Goal: Transaction & Acquisition: Purchase product/service

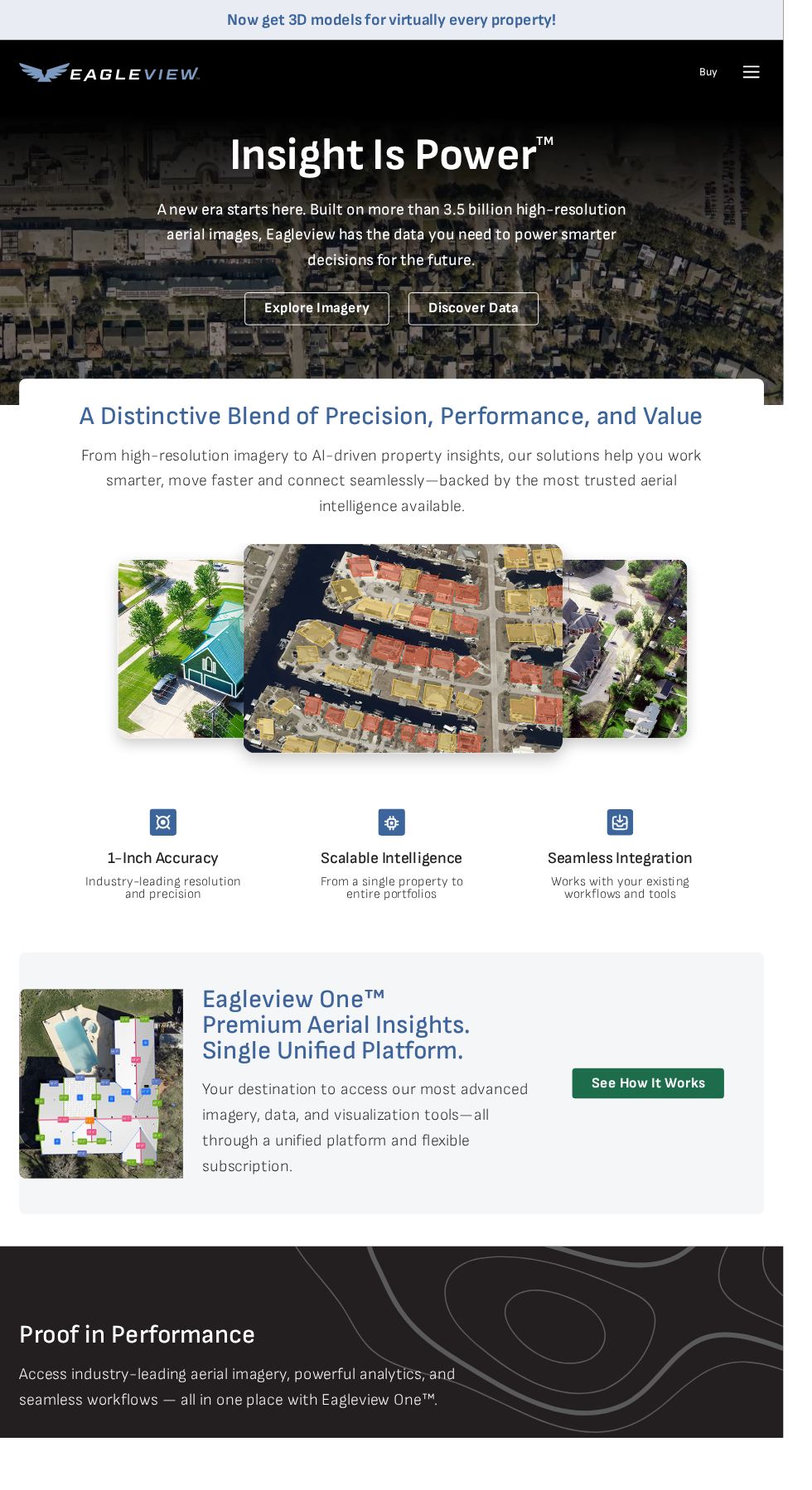
click at [811, 67] on nav "Now get 3D models for virtually every property! Products Solutions Developer Re…" at bounding box center [406, 54] width 812 height 108
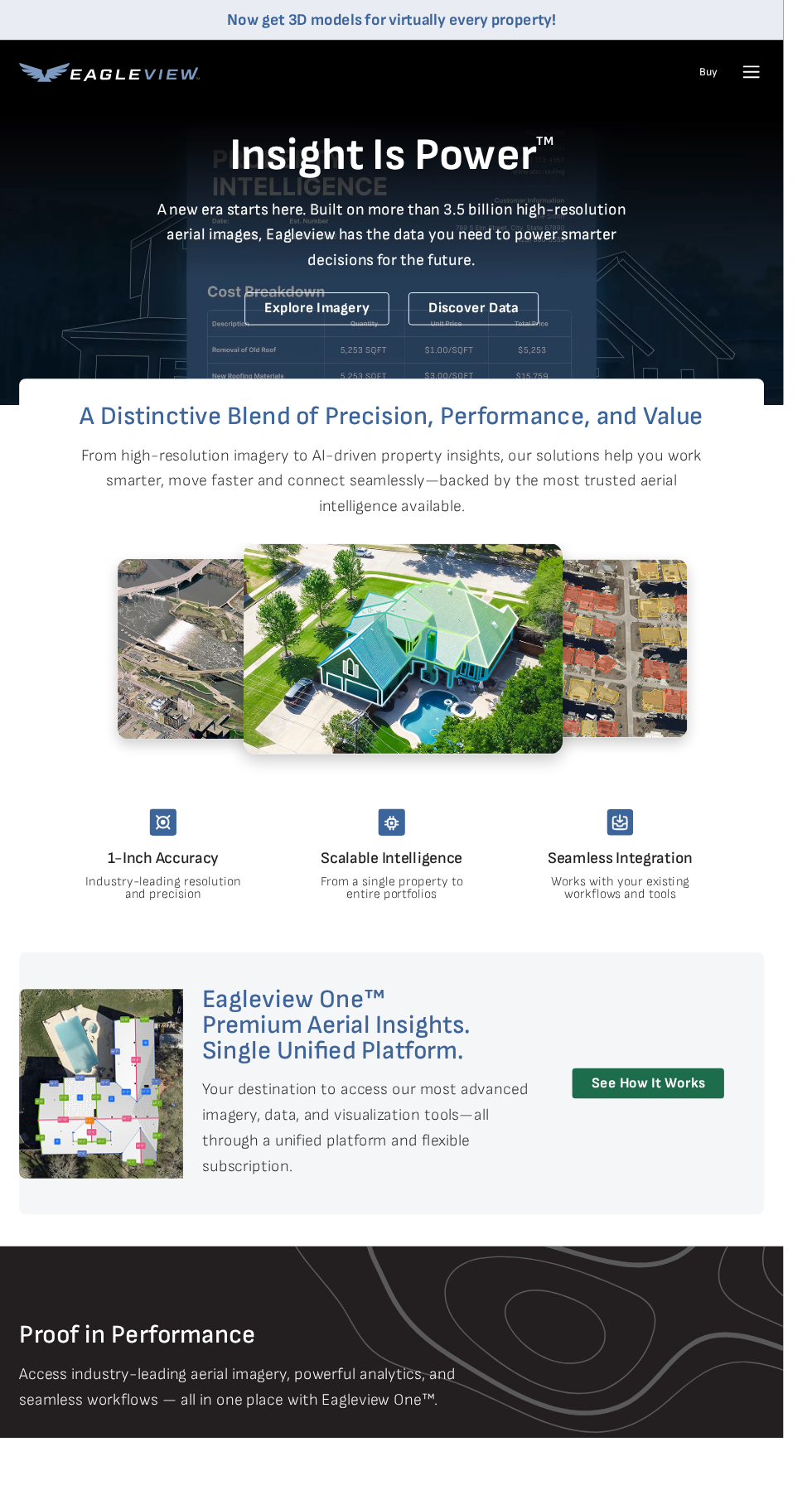
click at [777, 87] on icon at bounding box center [778, 74] width 26 height 26
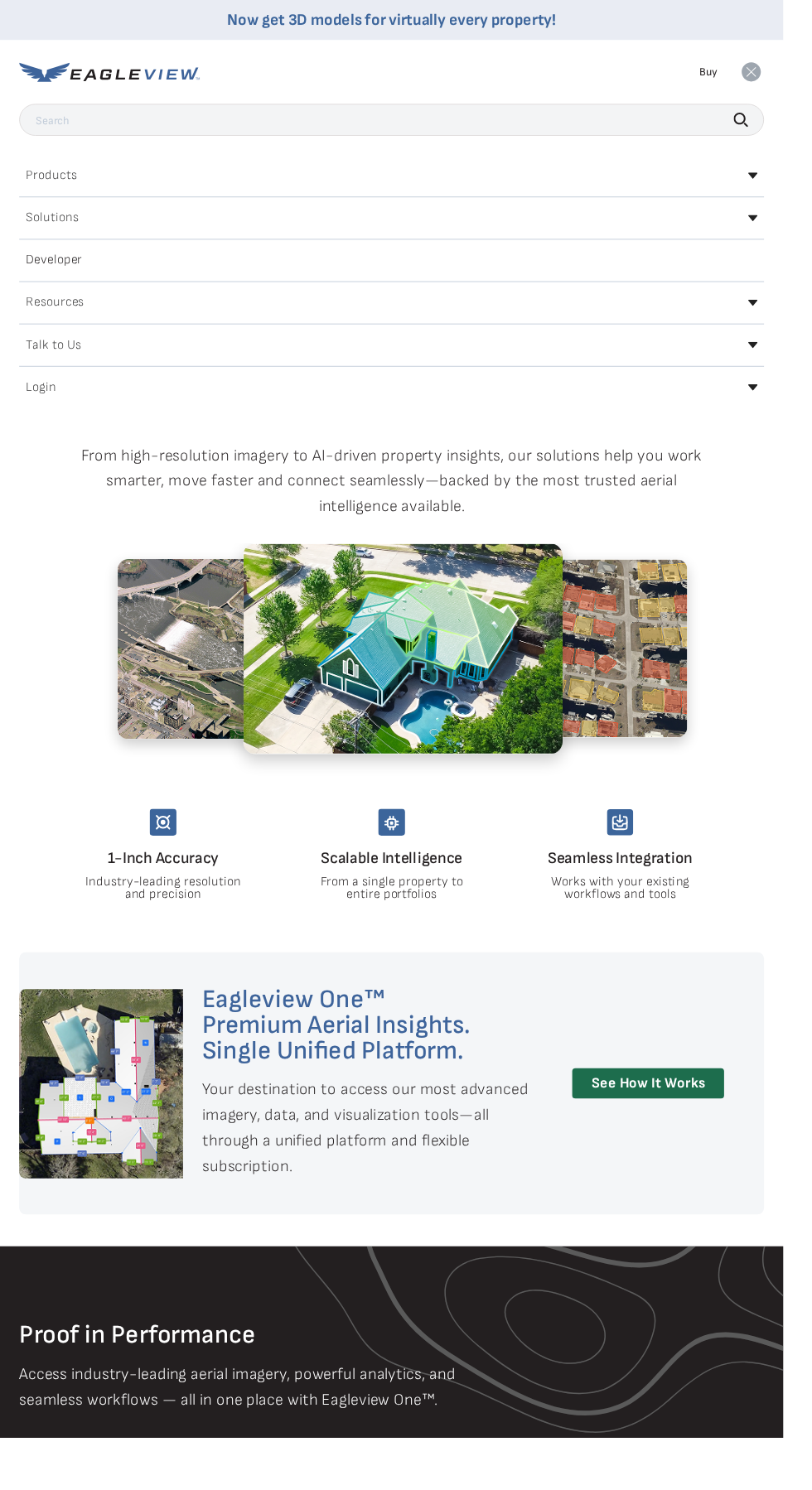
click at [42, 401] on h2 "Login" at bounding box center [42, 401] width 31 height 14
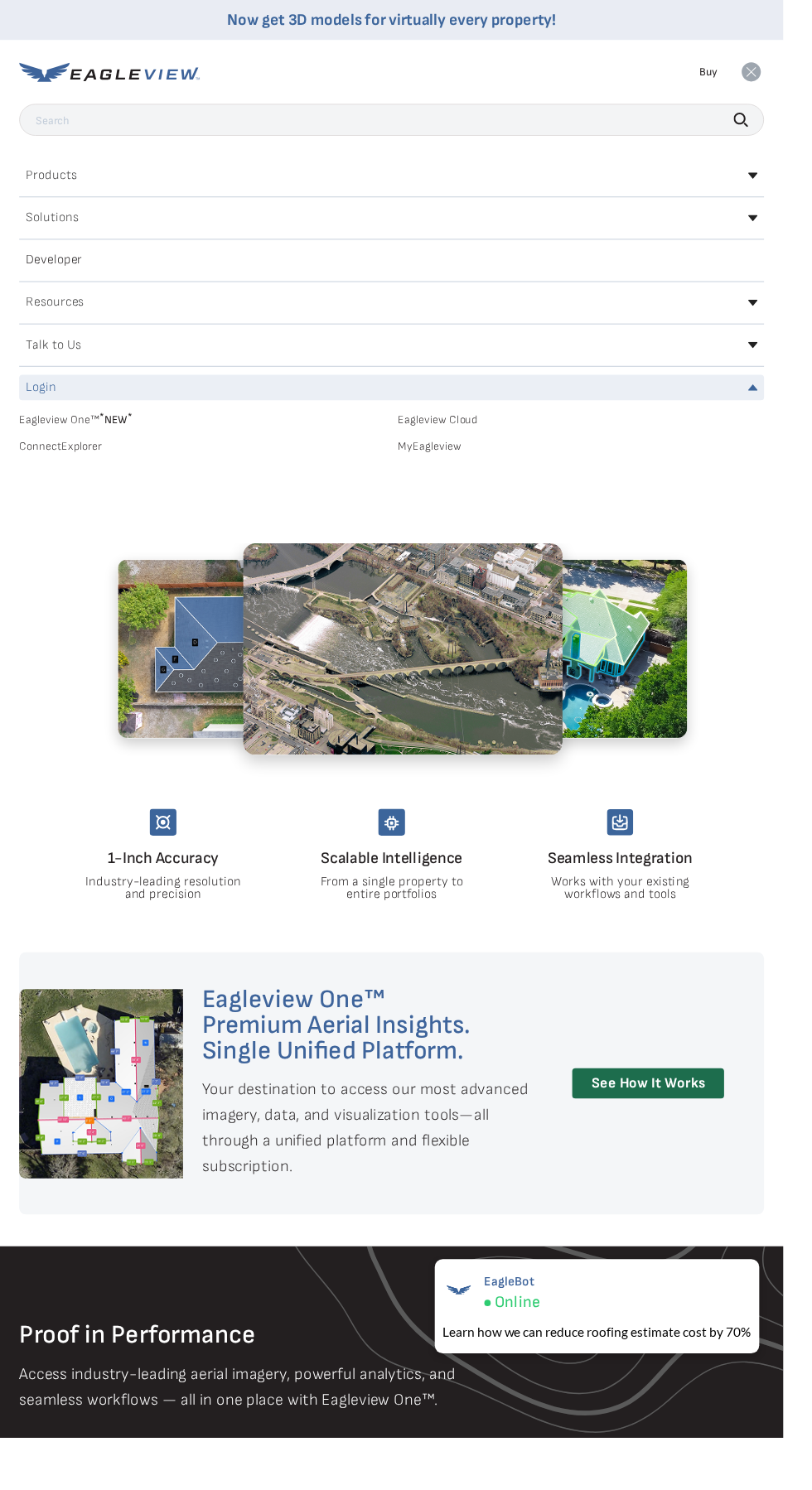
click at [467, 460] on link "MyEagleview" at bounding box center [602, 463] width 379 height 15
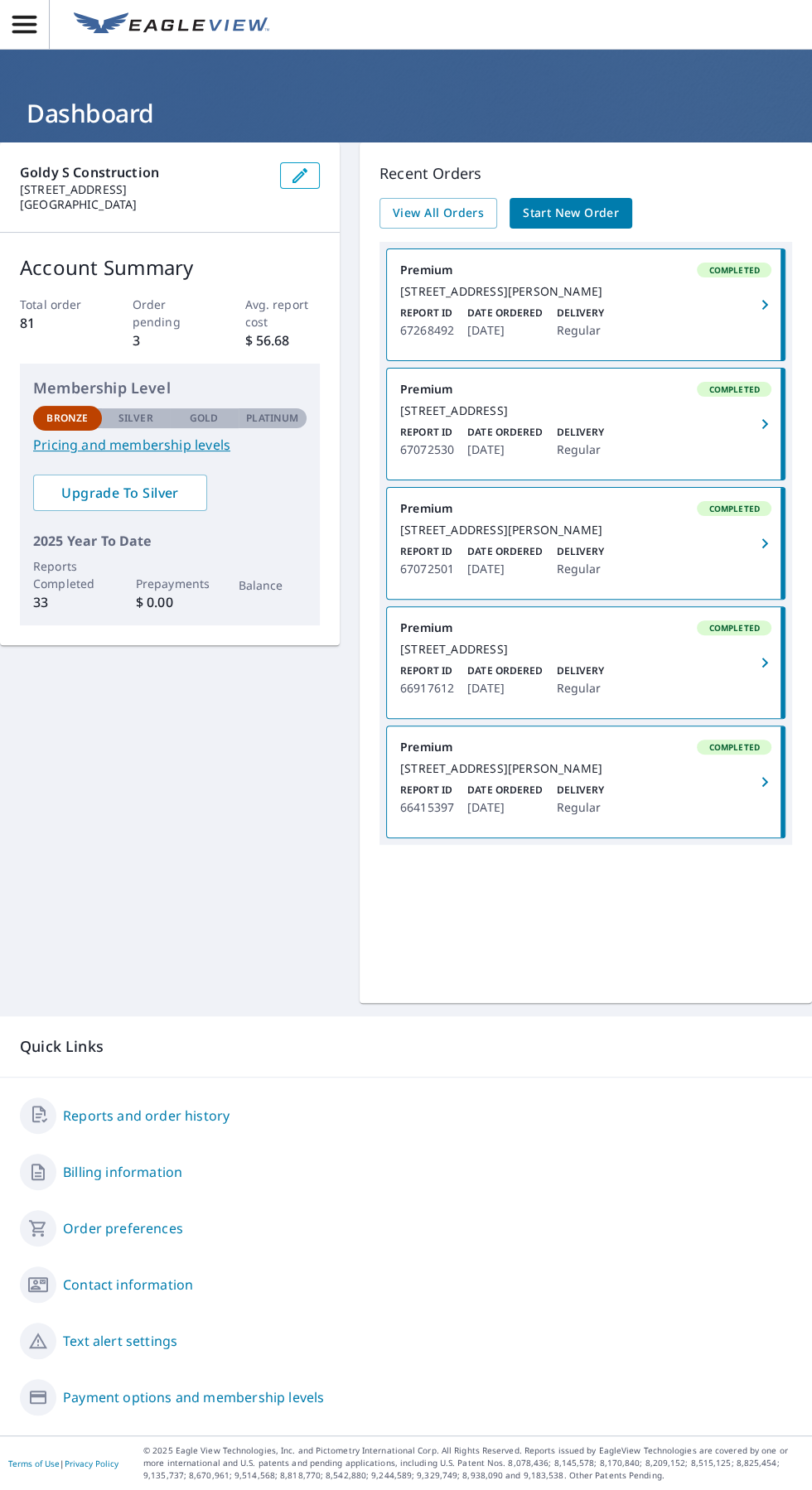
click at [613, 212] on span "Start New Order" at bounding box center [570, 213] width 96 height 21
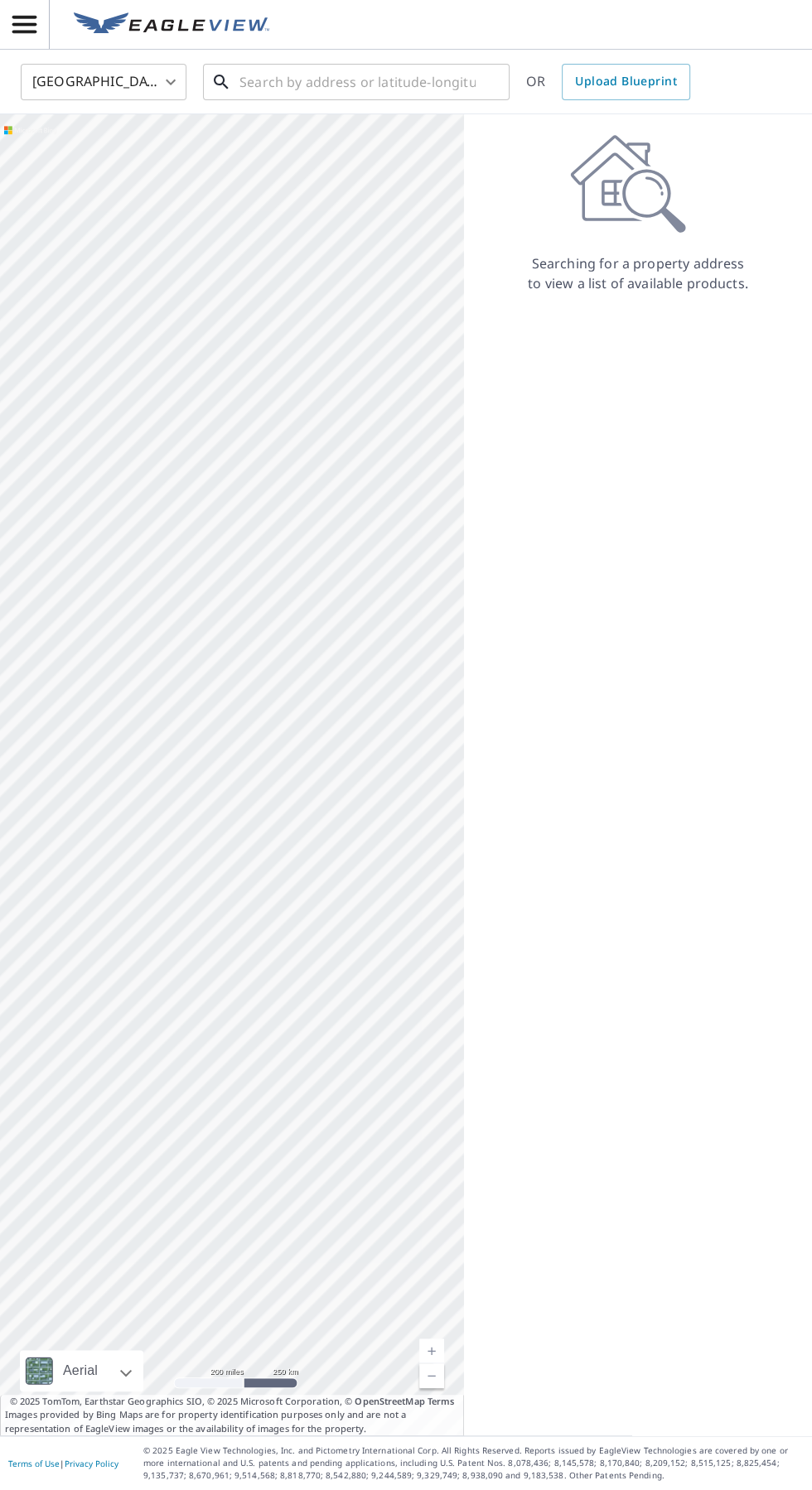
click at [350, 81] on input "text" at bounding box center [357, 81] width 236 height 47
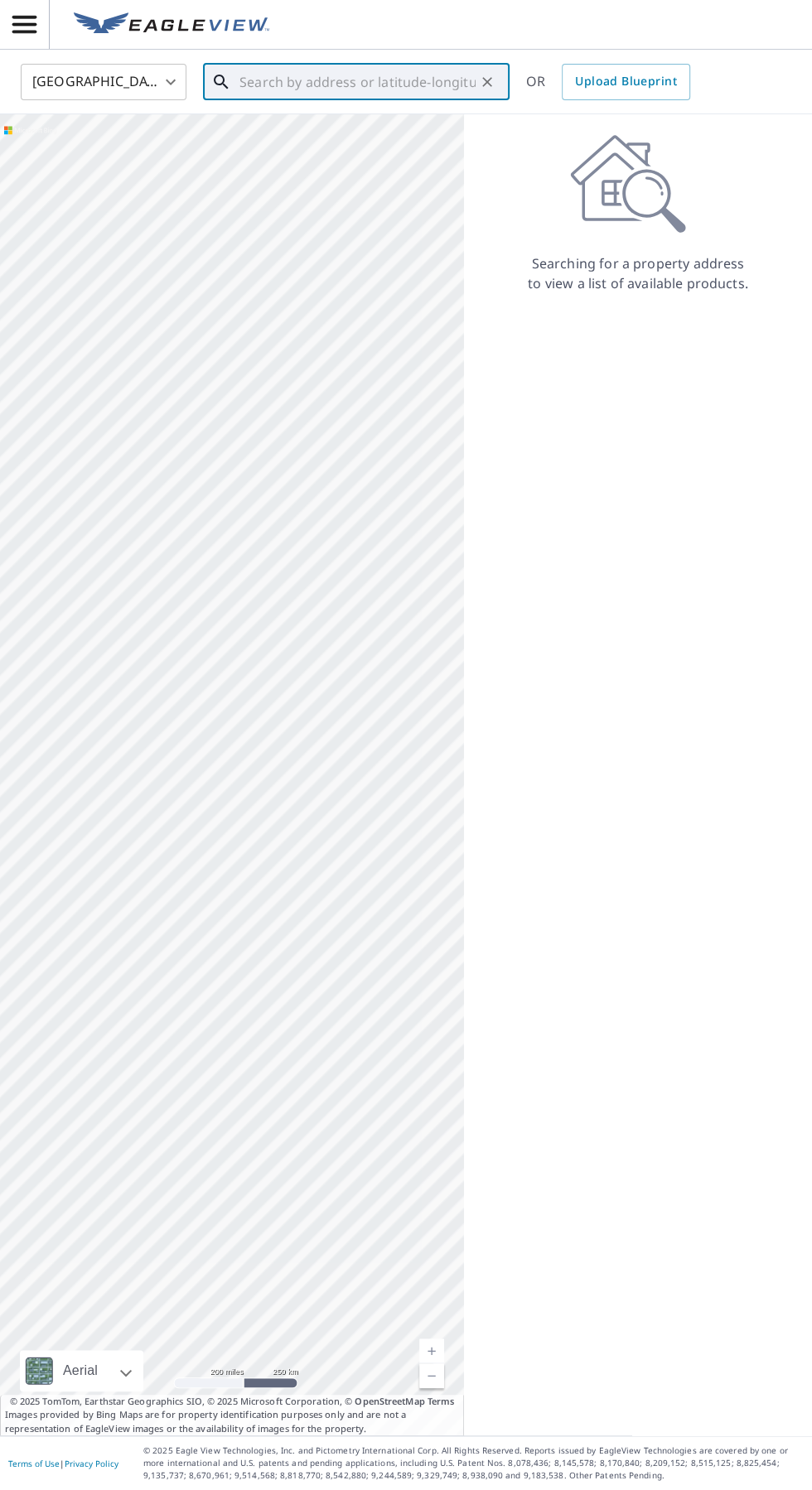
click at [364, 89] on input "text" at bounding box center [357, 81] width 236 height 47
click at [390, 76] on input "132 clearance" at bounding box center [357, 81] width 236 height 47
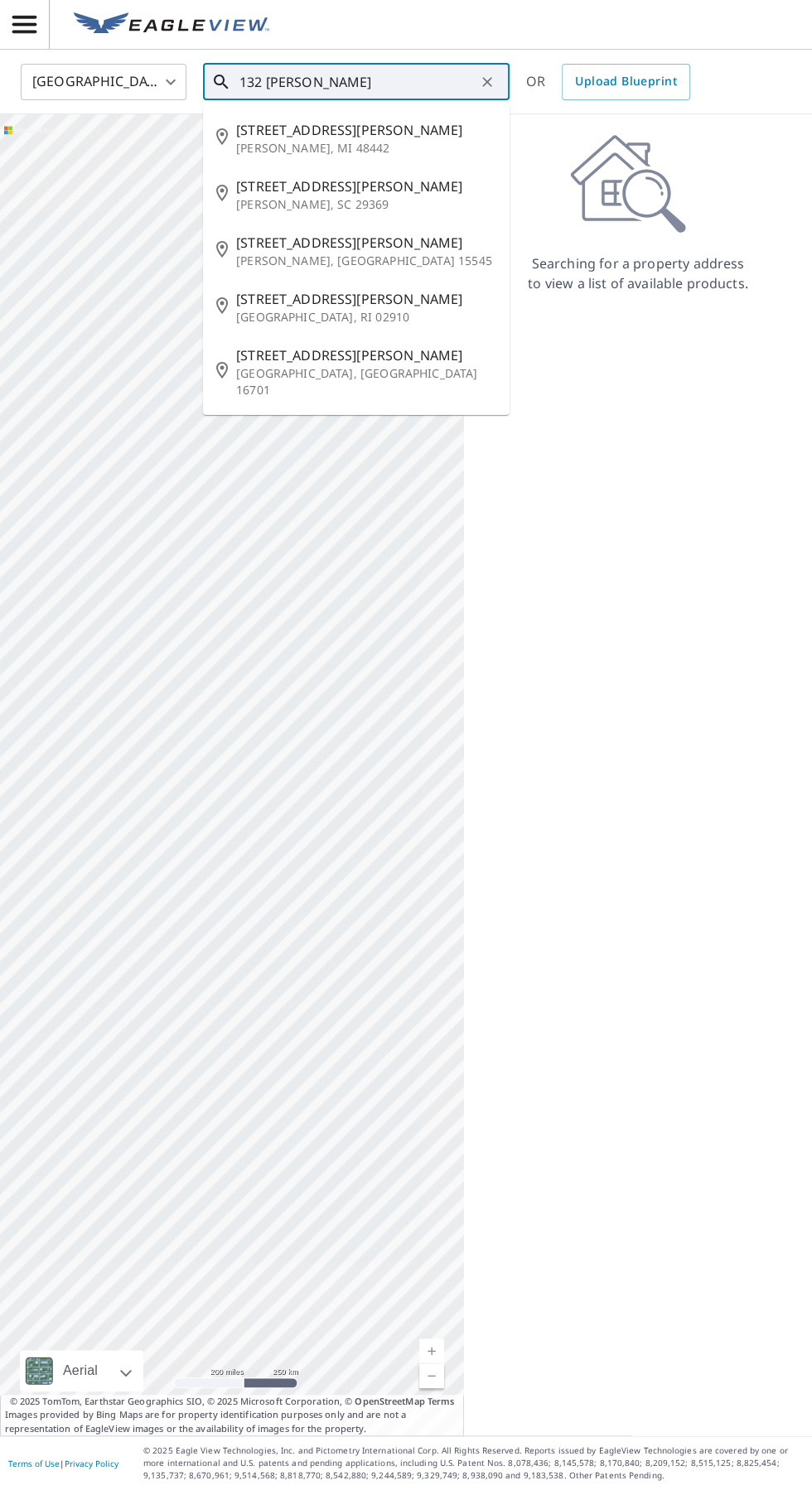
click at [331, 310] on p "Cranston, RI 02910" at bounding box center [365, 317] width 260 height 16
type input "132 Clarence St Cranston, RI 02910"
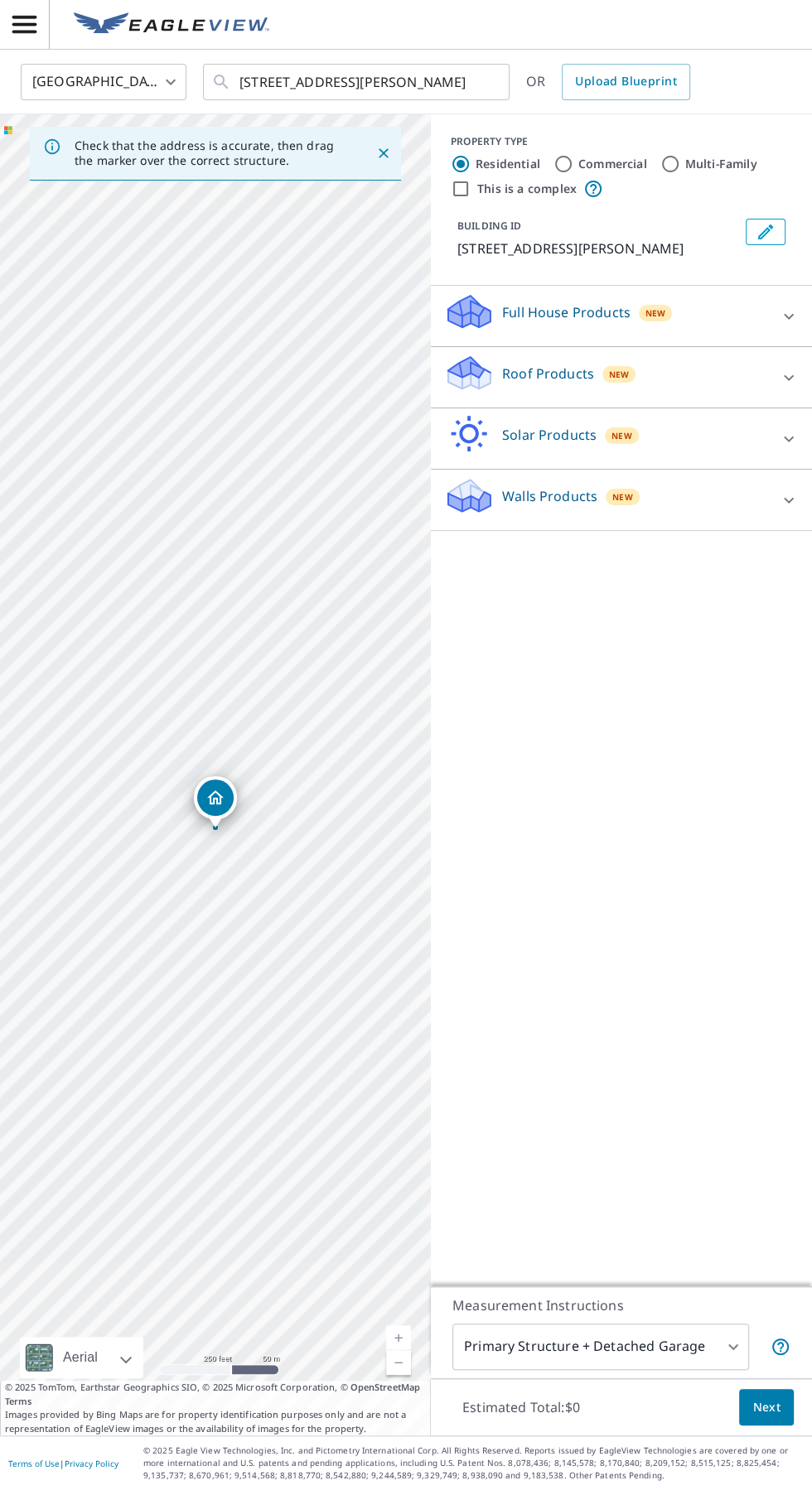
click at [778, 386] on icon at bounding box center [788, 378] width 20 height 20
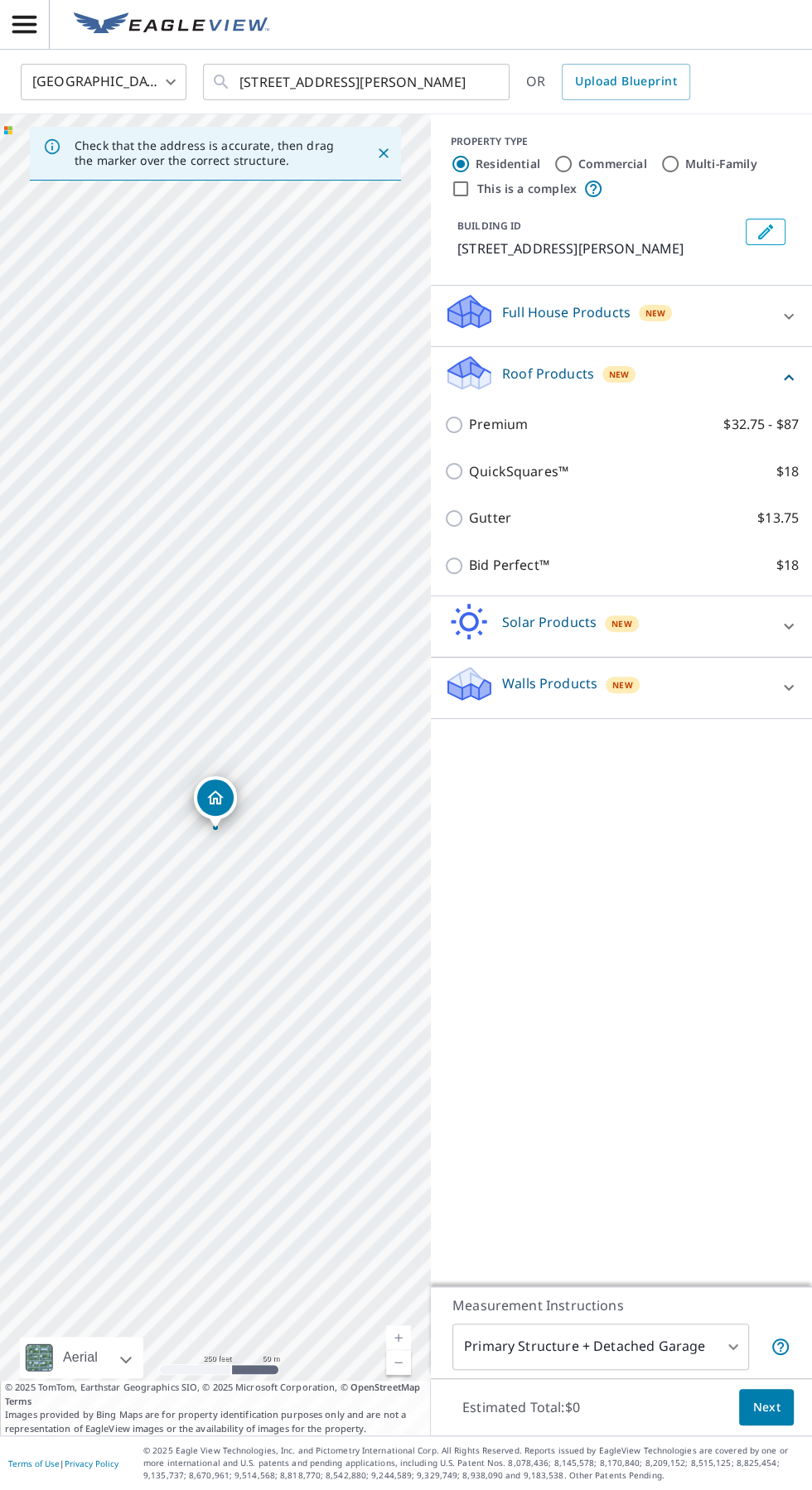
click at [490, 424] on p "Premium" at bounding box center [498, 424] width 58 height 21
click at [469, 424] on input "Premium $32.75 - $87" at bounding box center [456, 425] width 25 height 20
checkbox input "true"
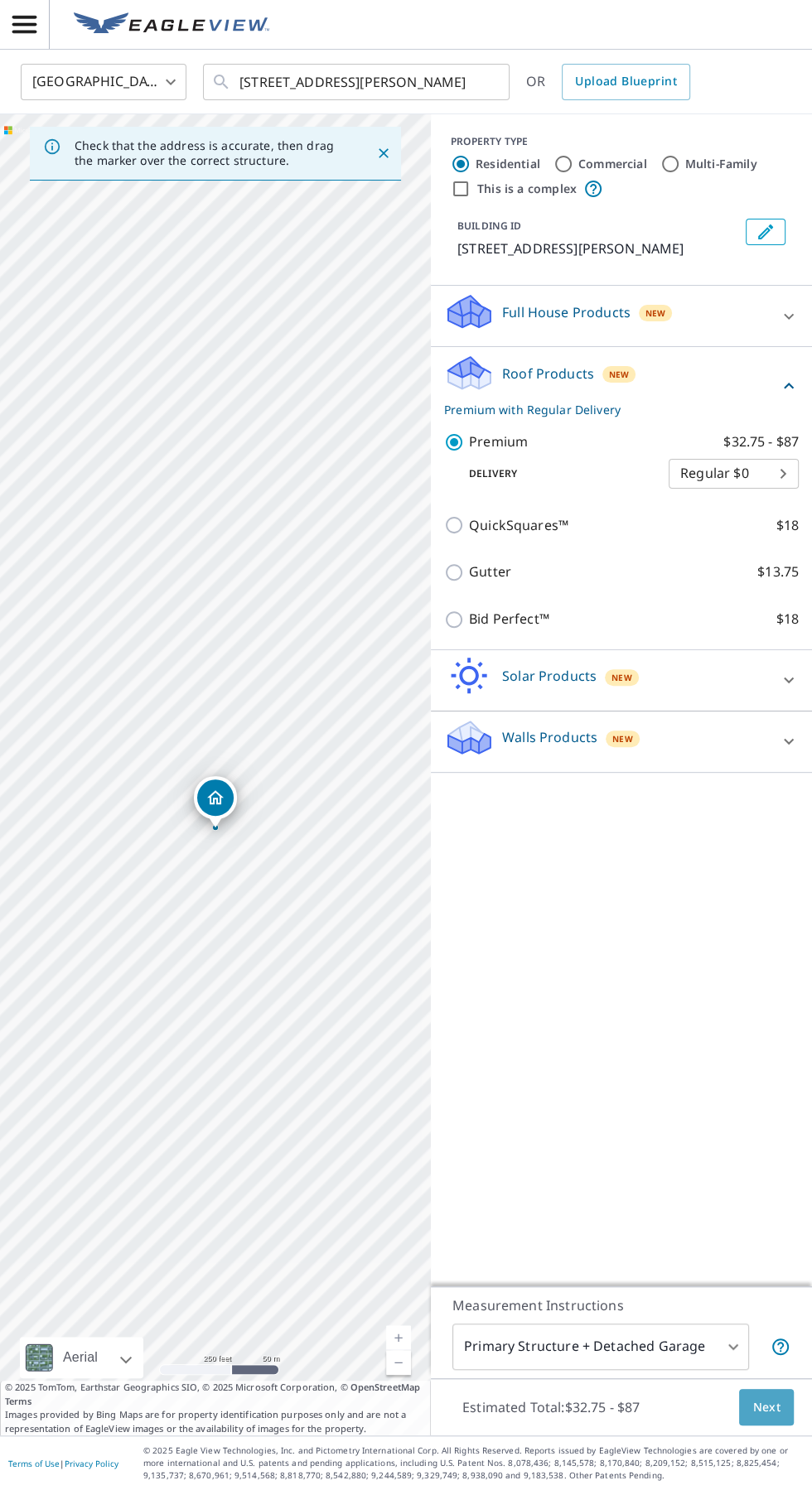
click at [767, 1418] on span "Next" at bounding box center [765, 1407] width 28 height 21
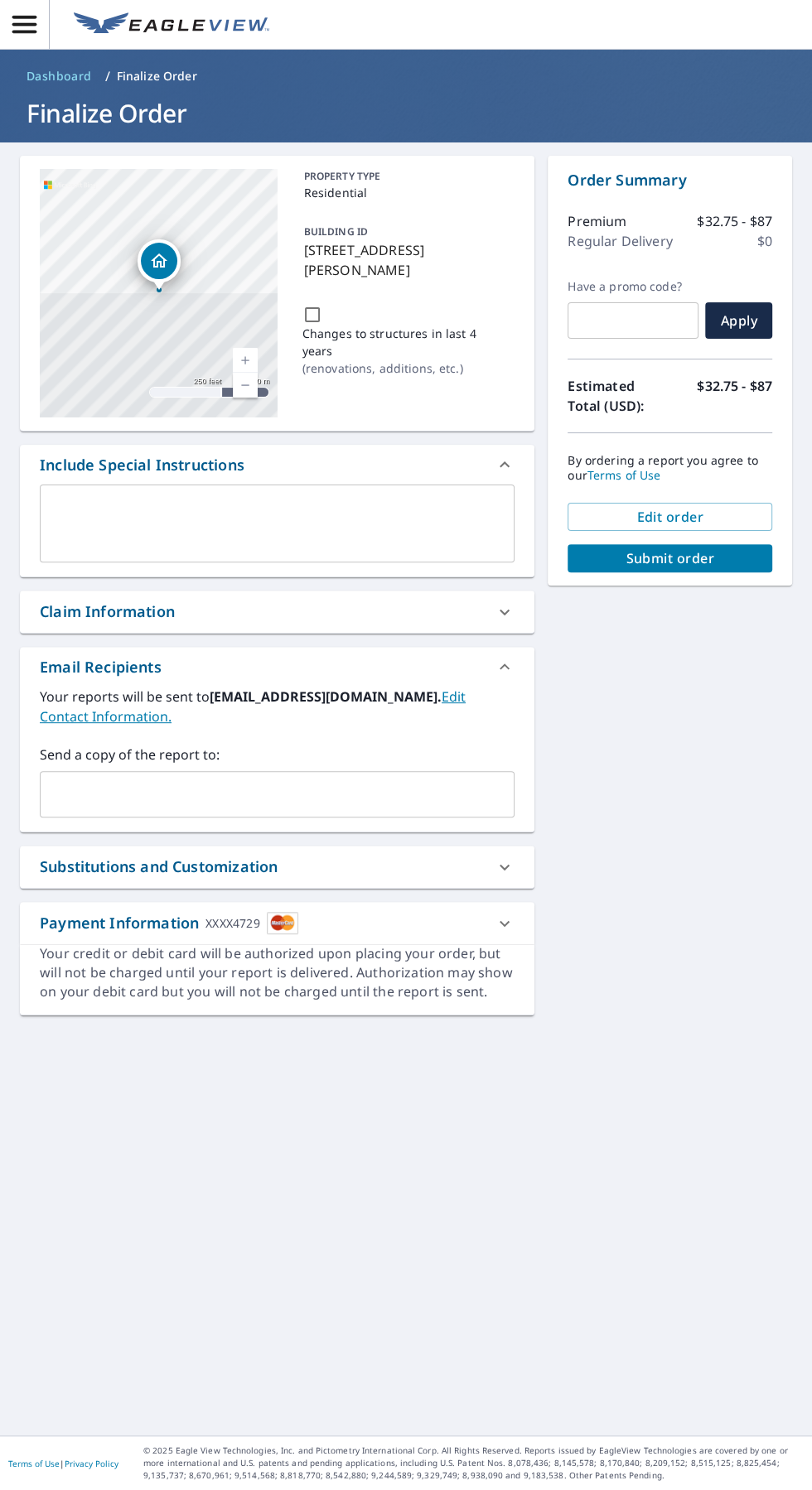
click at [359, 797] on input "text" at bounding box center [265, 794] width 435 height 31
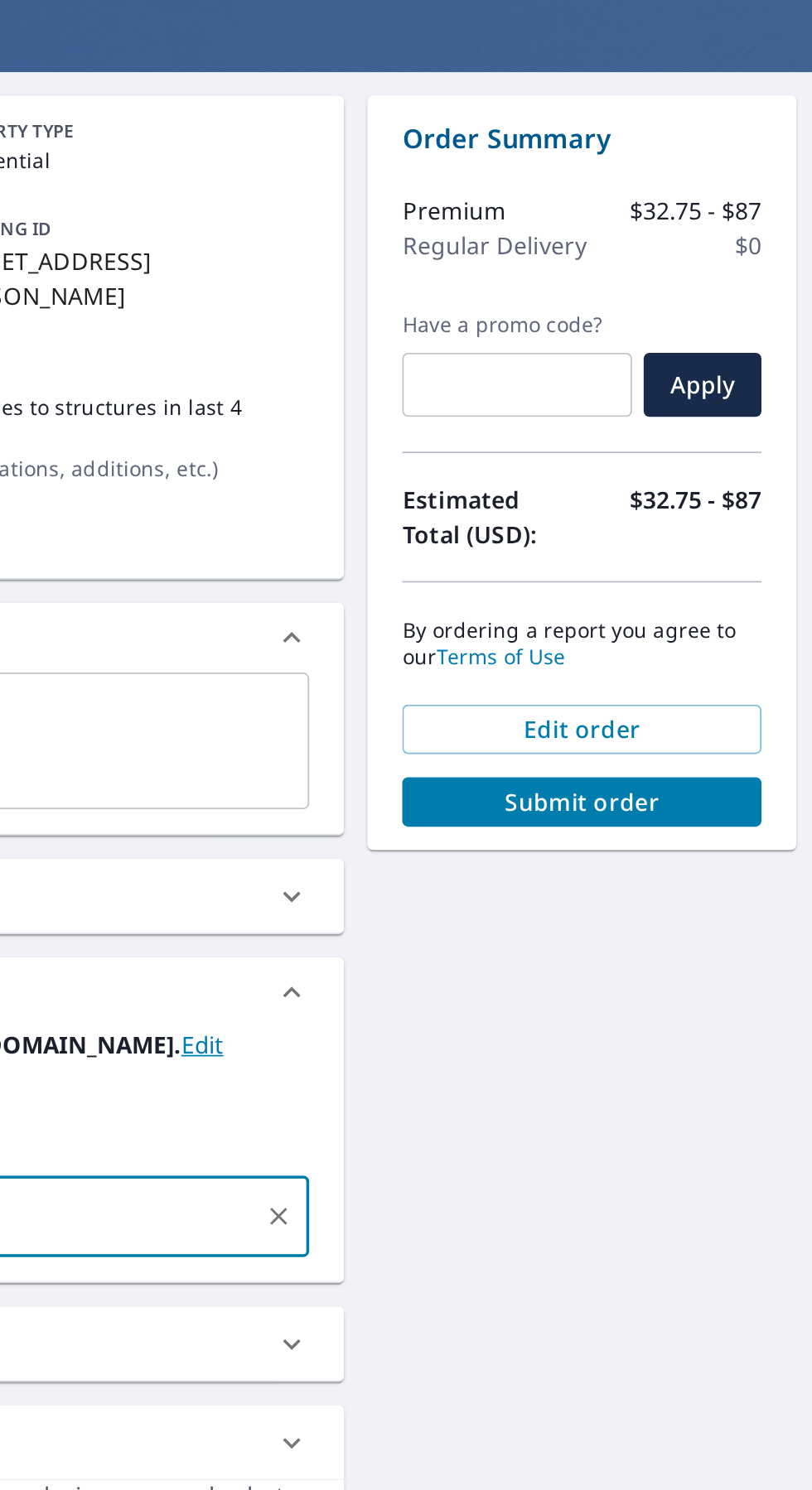
type input "Jtapia198239@gmail.com"
click at [743, 555] on span "Submit order" at bounding box center [670, 558] width 178 height 18
